Goal: Task Accomplishment & Management: Manage account settings

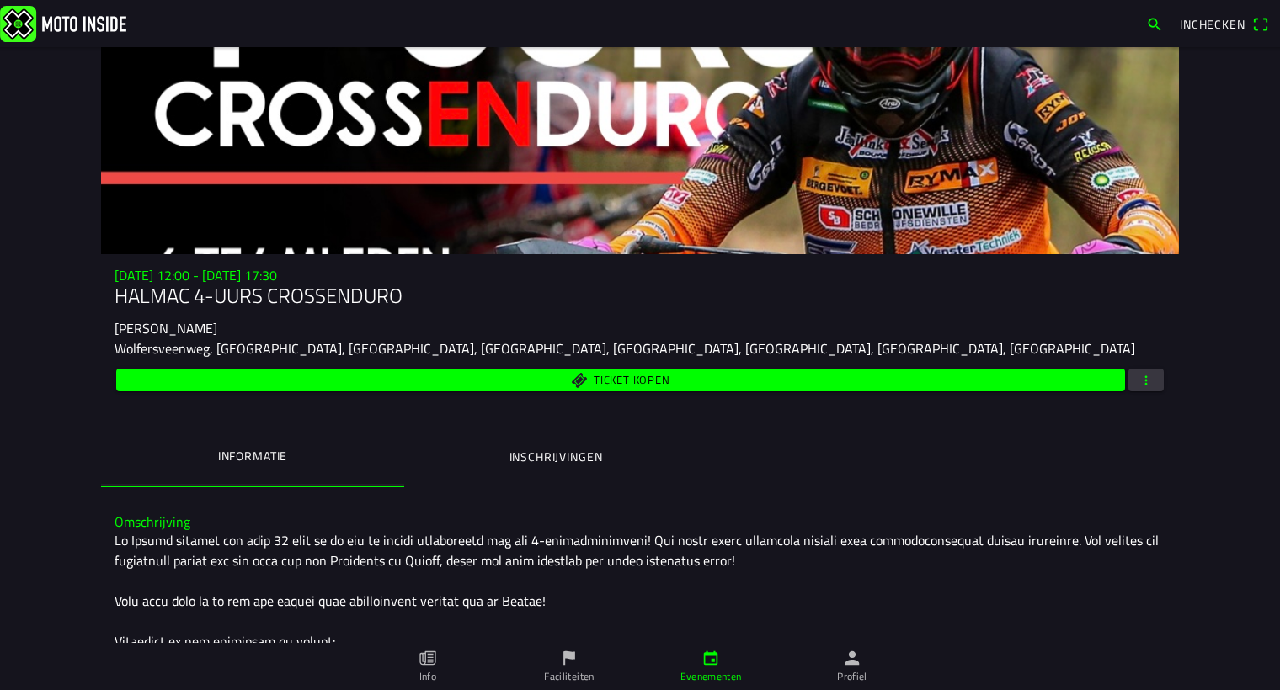
click at [1140, 380] on span "button" at bounding box center [1145, 380] width 15 height 23
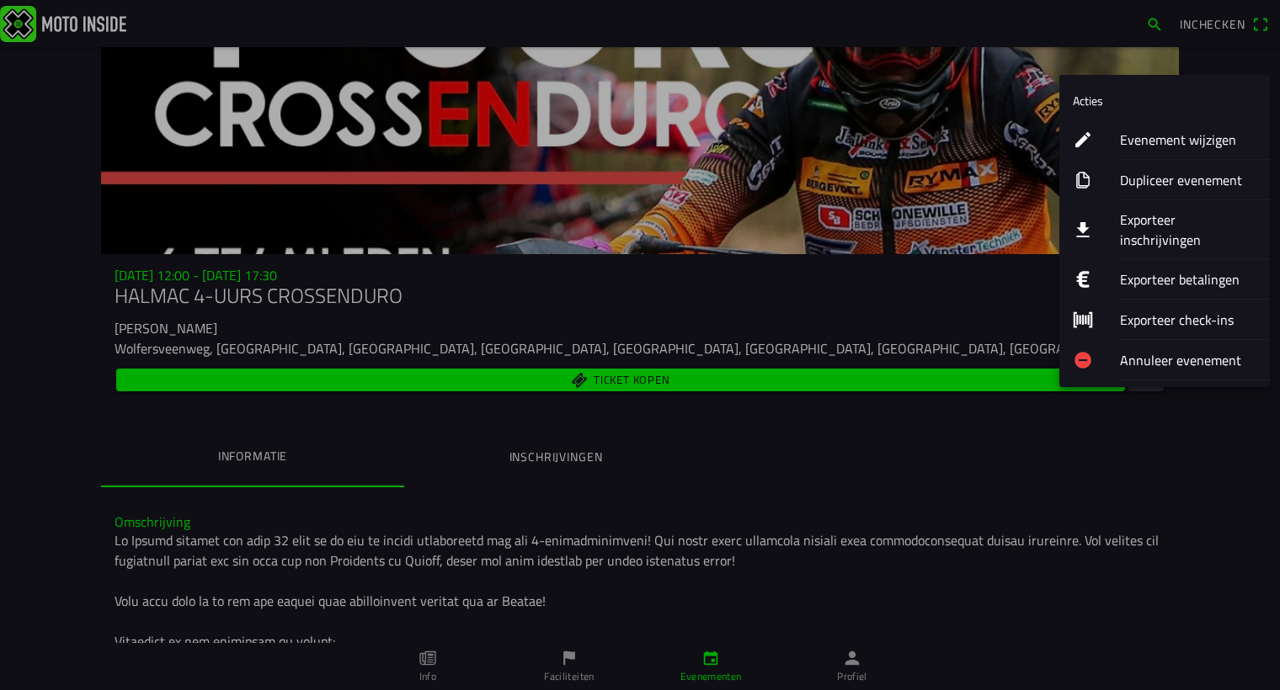
click at [1148, 136] on ion-label "Evenement wijzigen" at bounding box center [1188, 140] width 136 height 20
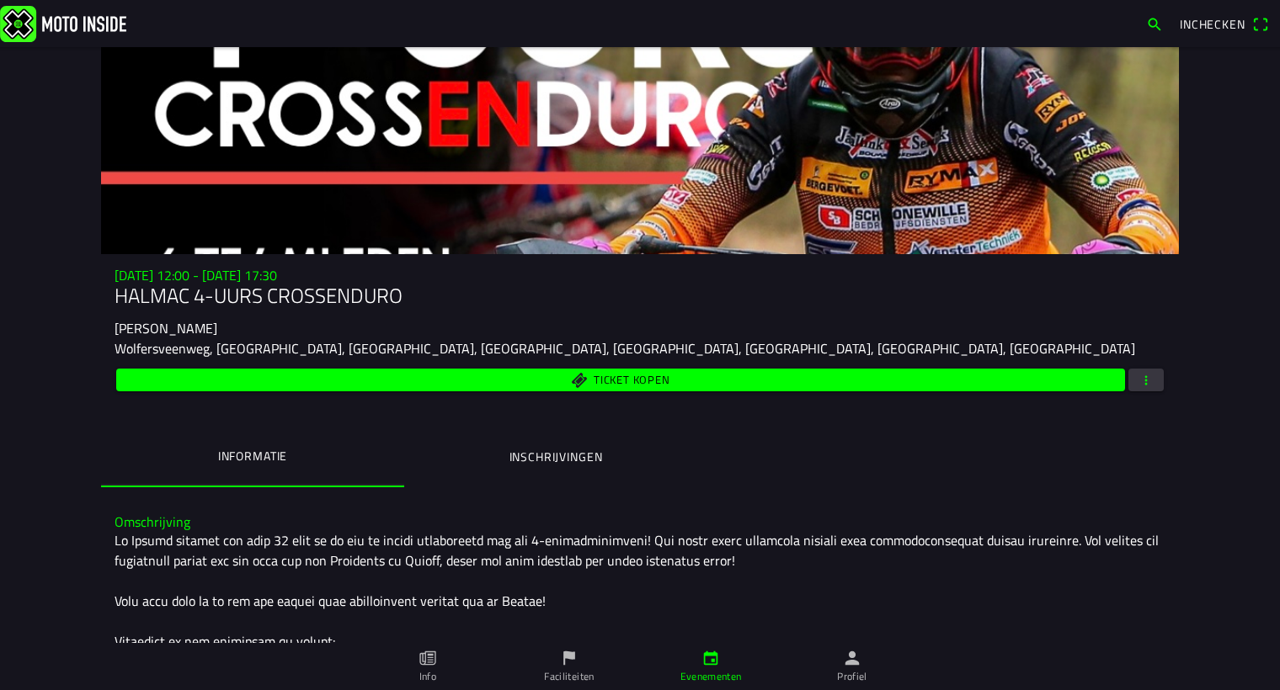
click at [866, 463] on ion-segment "Informatie Inschrijvingen" at bounding box center [639, 457] width 1077 height 59
click at [1148, 377] on button "button" at bounding box center [1145, 380] width 35 height 23
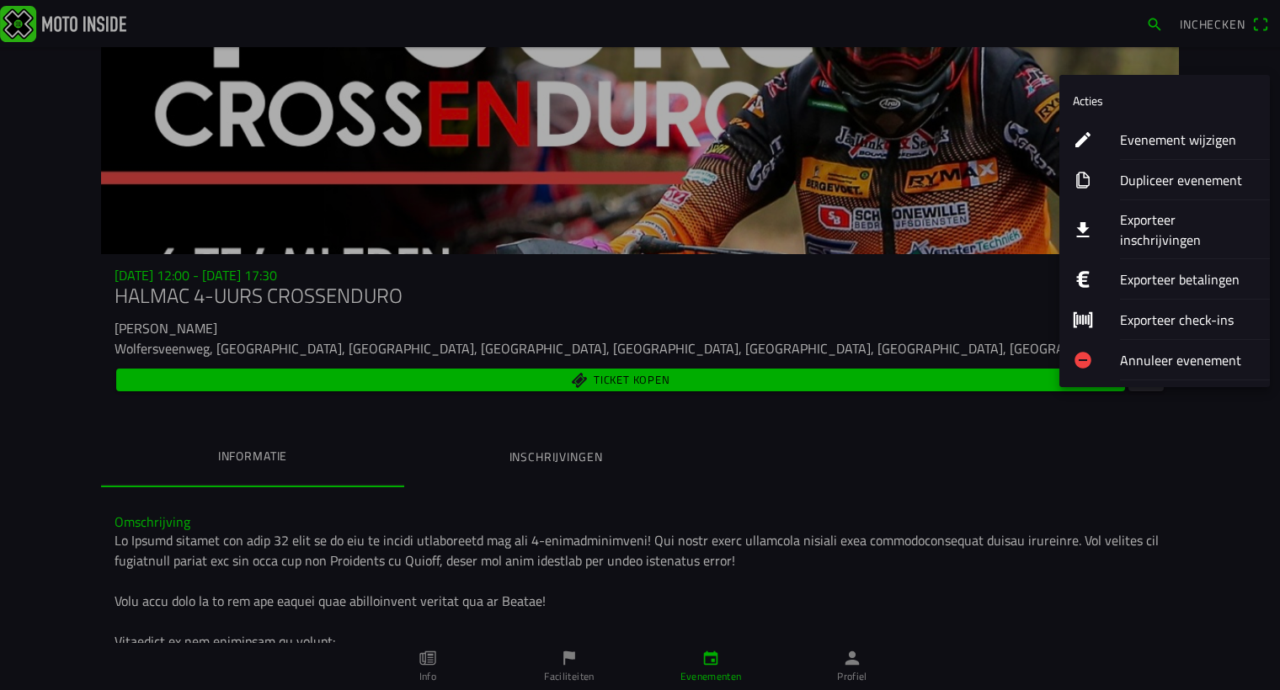
click at [1146, 139] on ion-label "Evenement wijzigen" at bounding box center [1188, 140] width 136 height 20
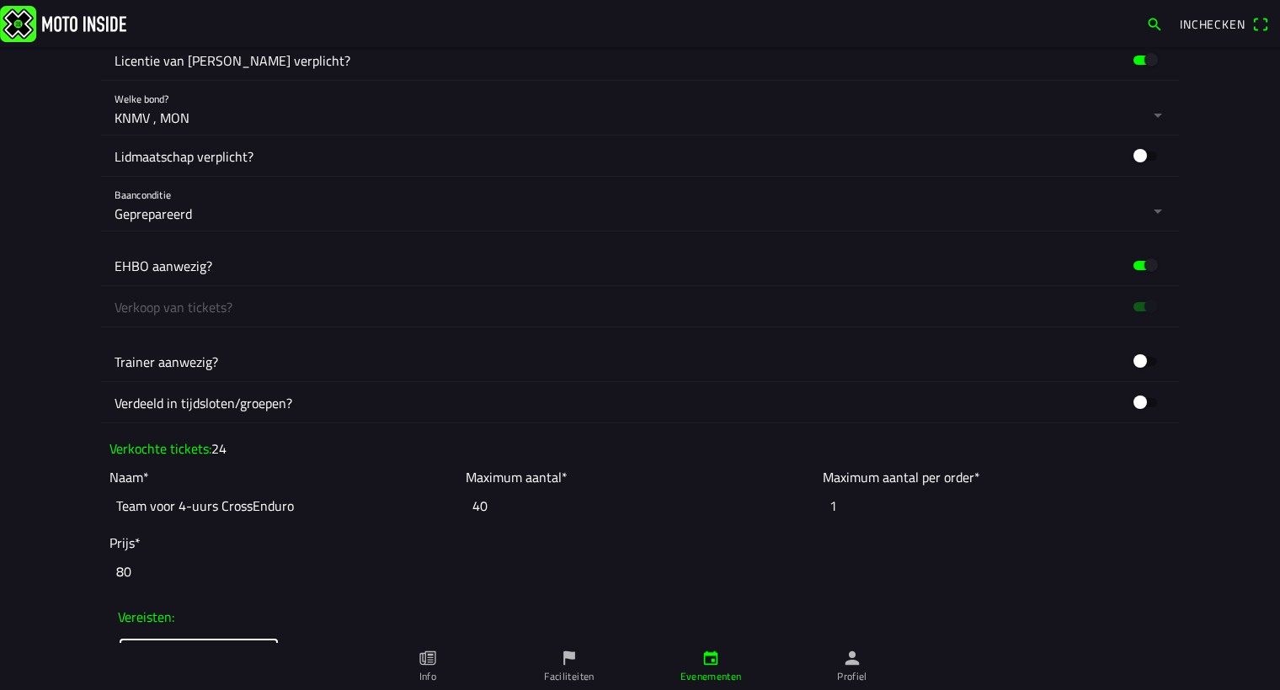
scroll to position [1530, 0]
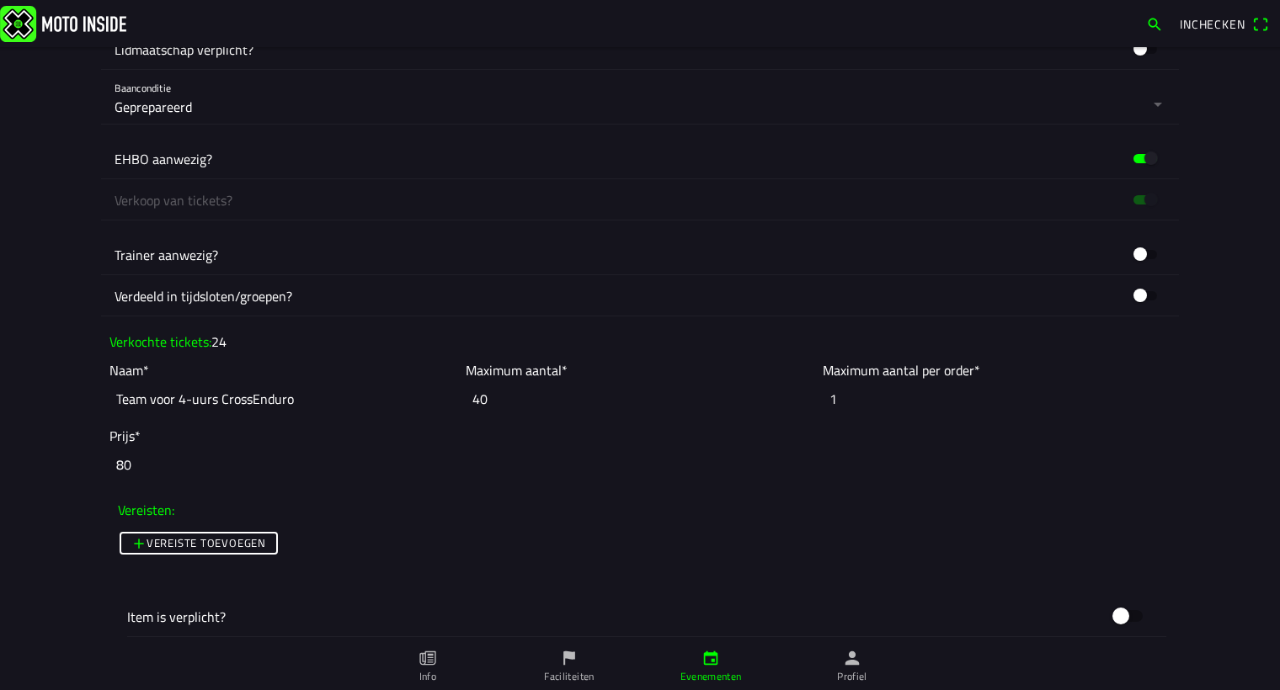
drag, startPoint x: 482, startPoint y: 400, endPoint x: 466, endPoint y: 398, distance: 16.1
click at [466, 398] on input "40" at bounding box center [640, 398] width 348 height 37
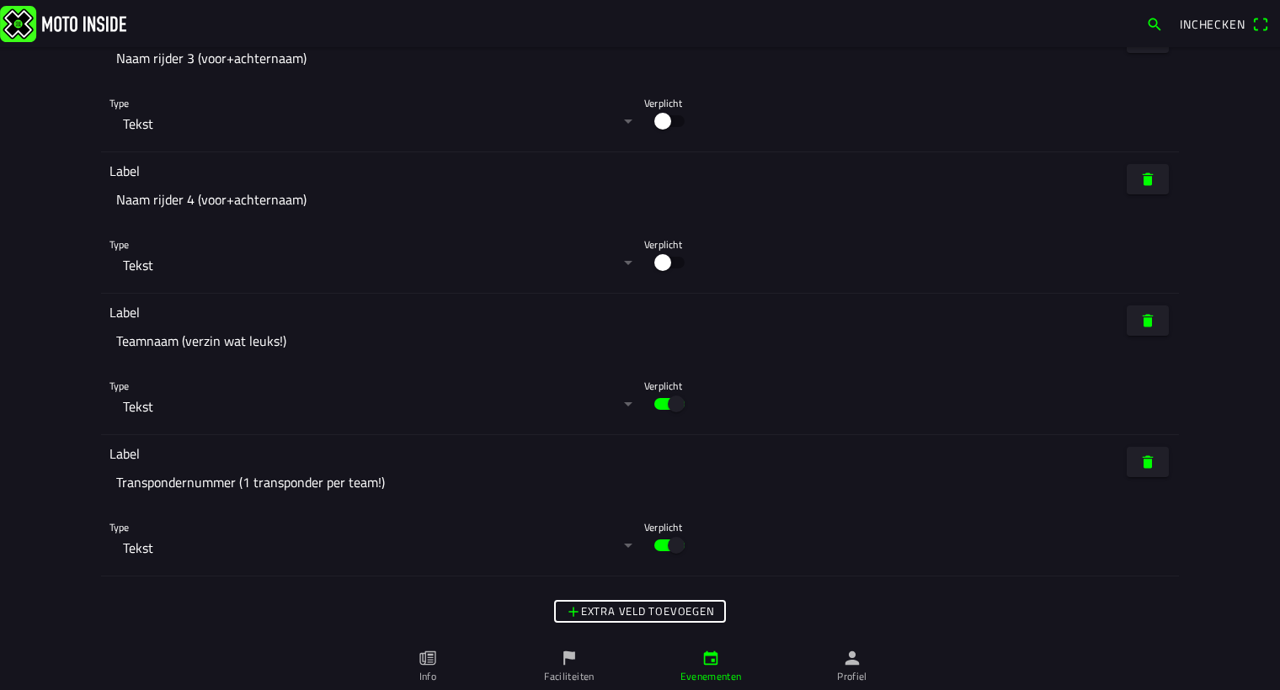
scroll to position [4911, 0]
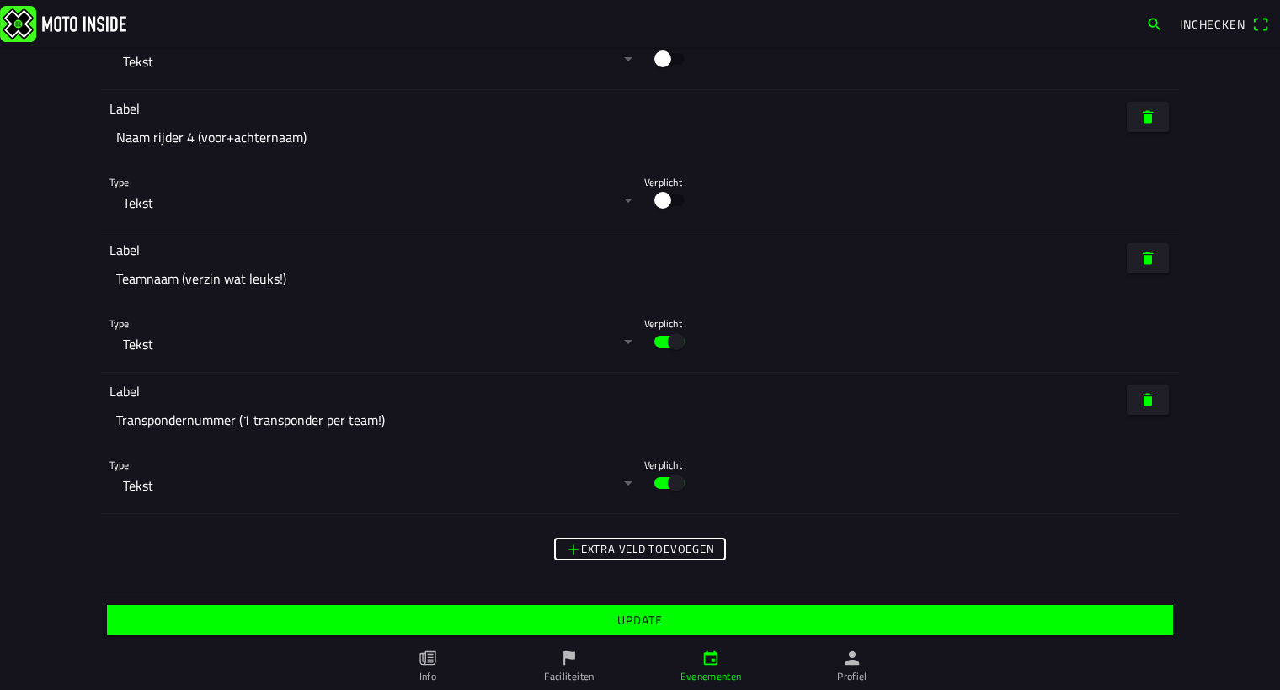
type input "24"
click at [0, 0] on slot "Update" at bounding box center [0, 0] width 0 height 0
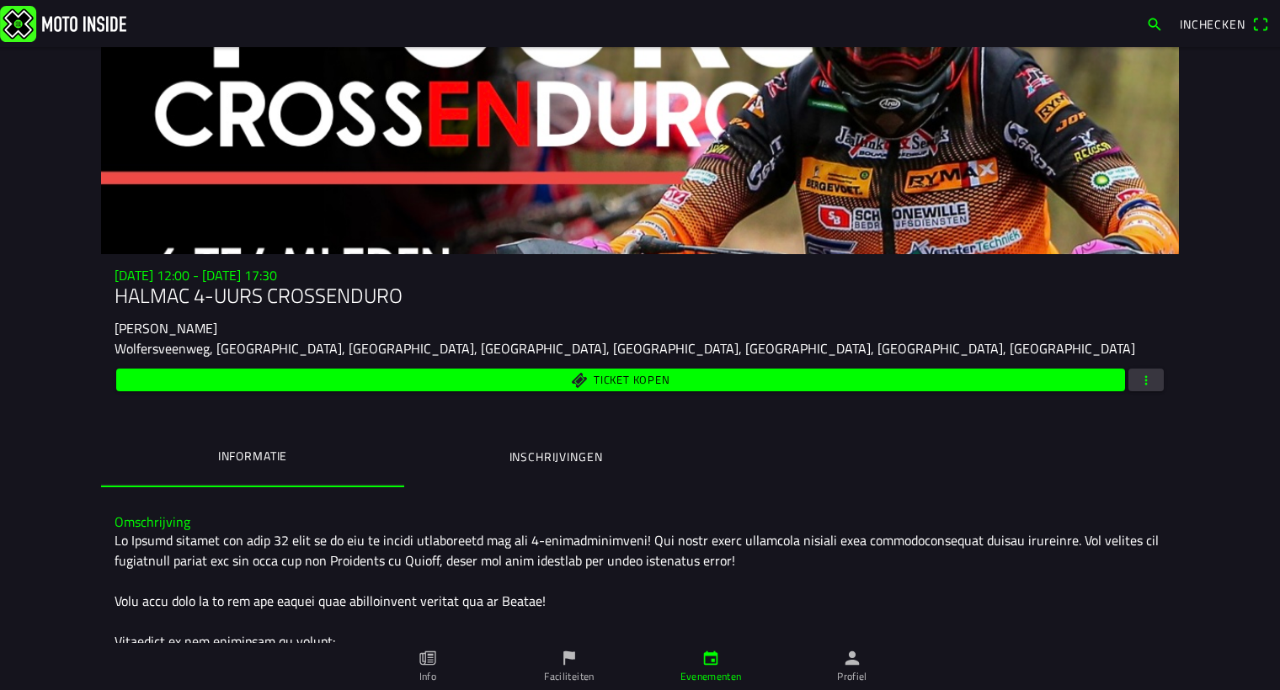
click at [1142, 380] on span "button" at bounding box center [1145, 380] width 15 height 23
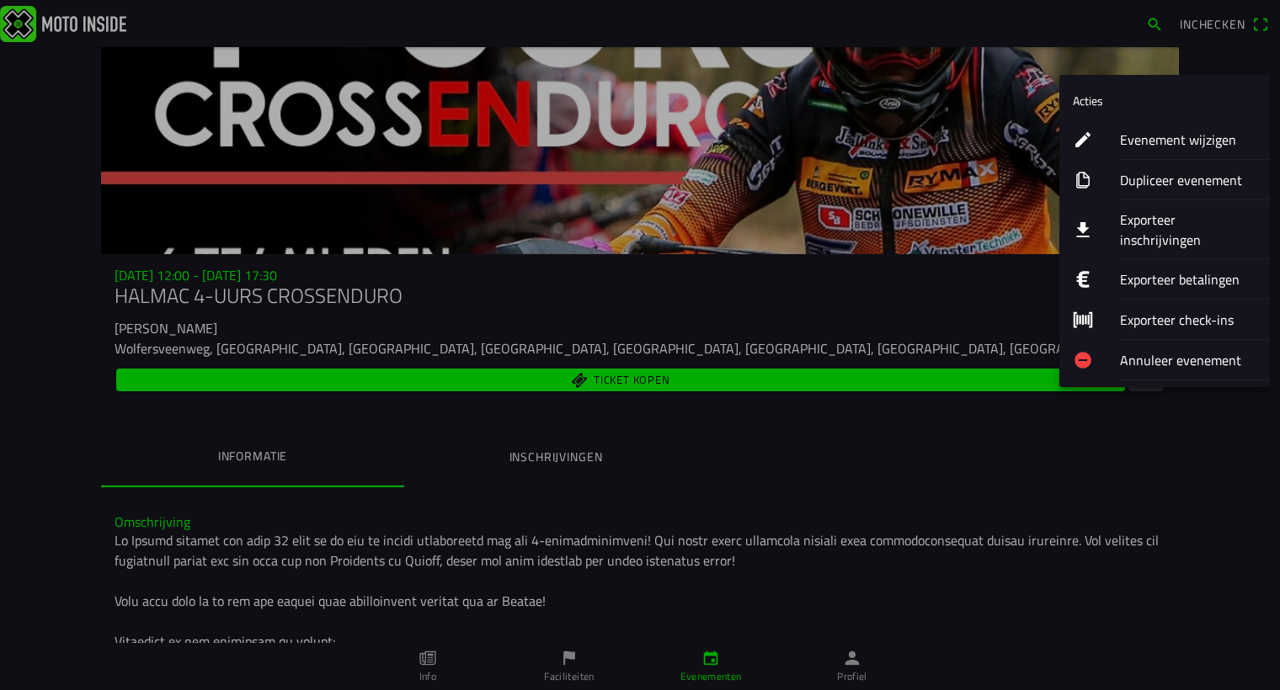
click at [1150, 223] on ion-label "Exporteer inschrijvingen" at bounding box center [1188, 230] width 136 height 40
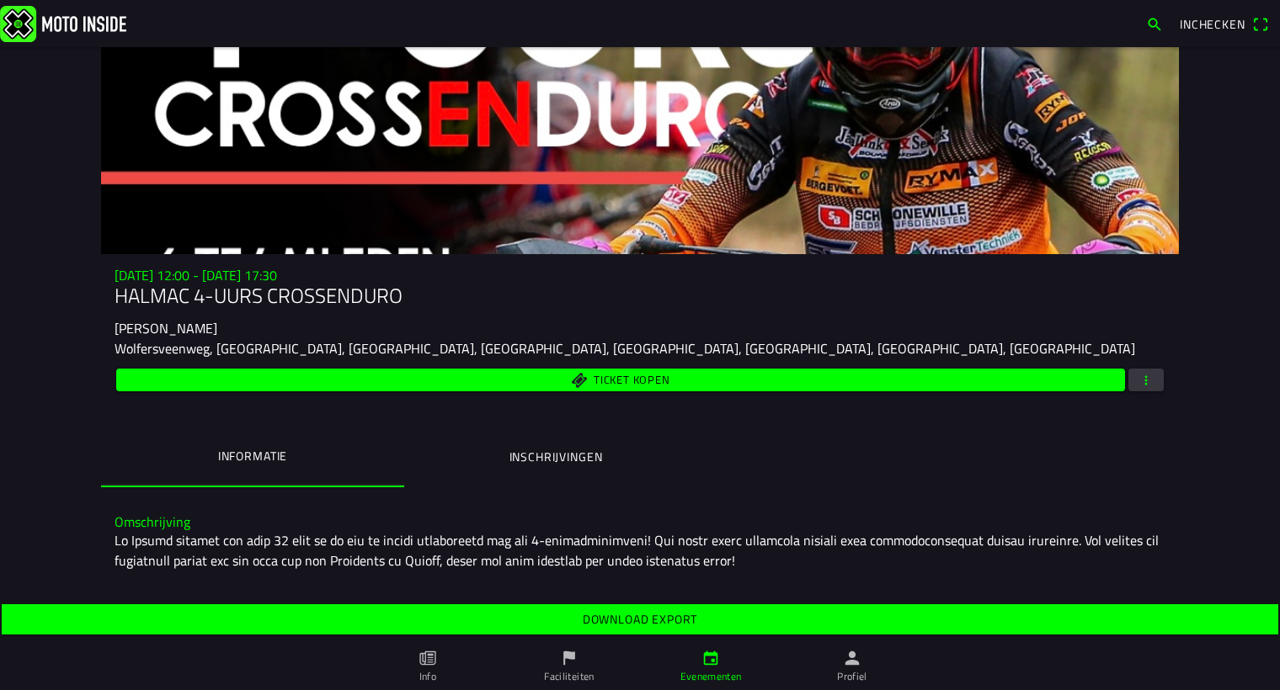
click at [0, 0] on slot "Download export" at bounding box center [0, 0] width 0 height 0
